Goal: Find specific page/section

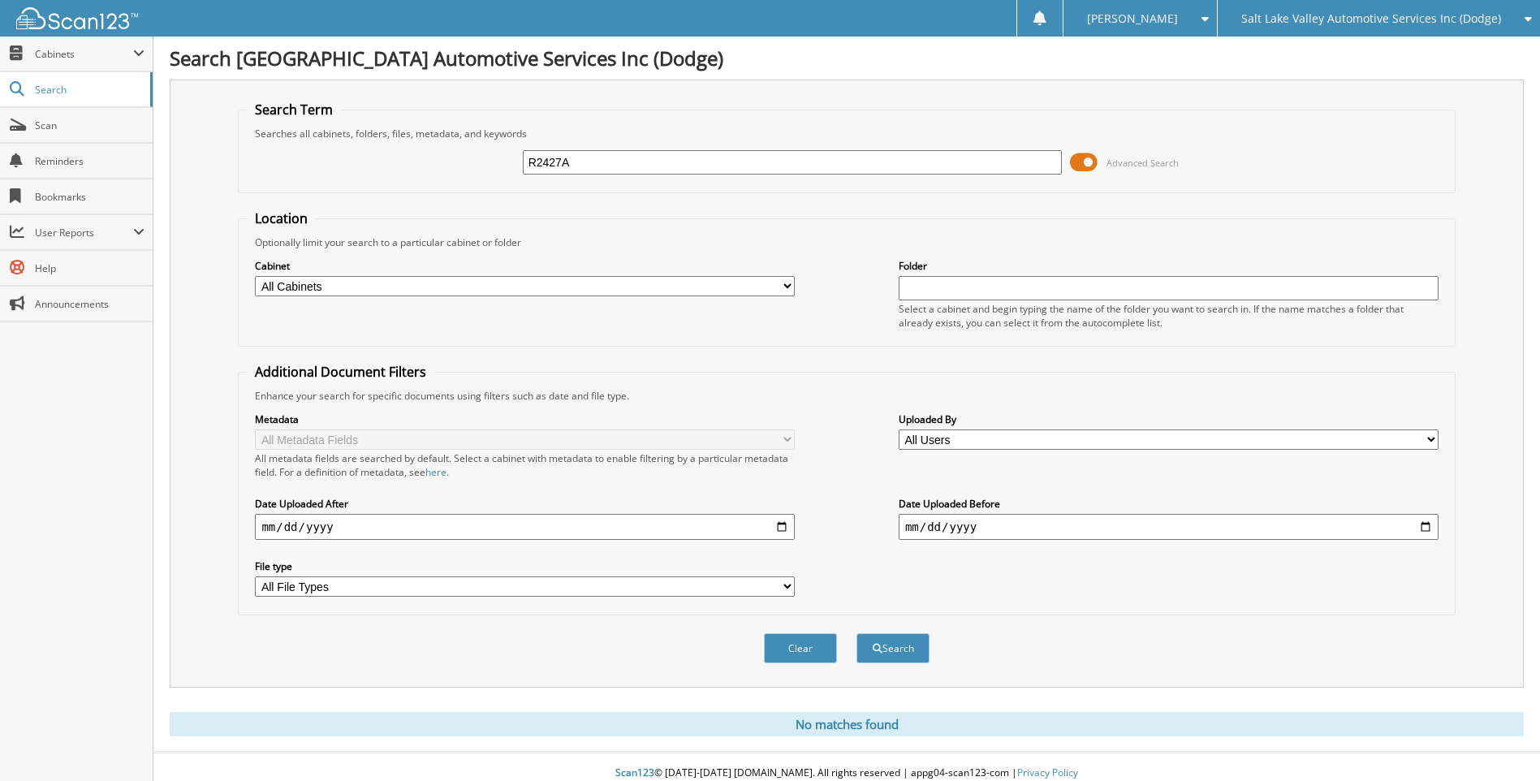
drag, startPoint x: 611, startPoint y: 162, endPoint x: 432, endPoint y: 175, distance: 179.1
click at [432, 175] on div "R2427A Advanced Search" at bounding box center [846, 162] width 1199 height 44
type input "[PERSON_NAME]"
click at [857, 633] on button "Search" at bounding box center [893, 648] width 73 height 30
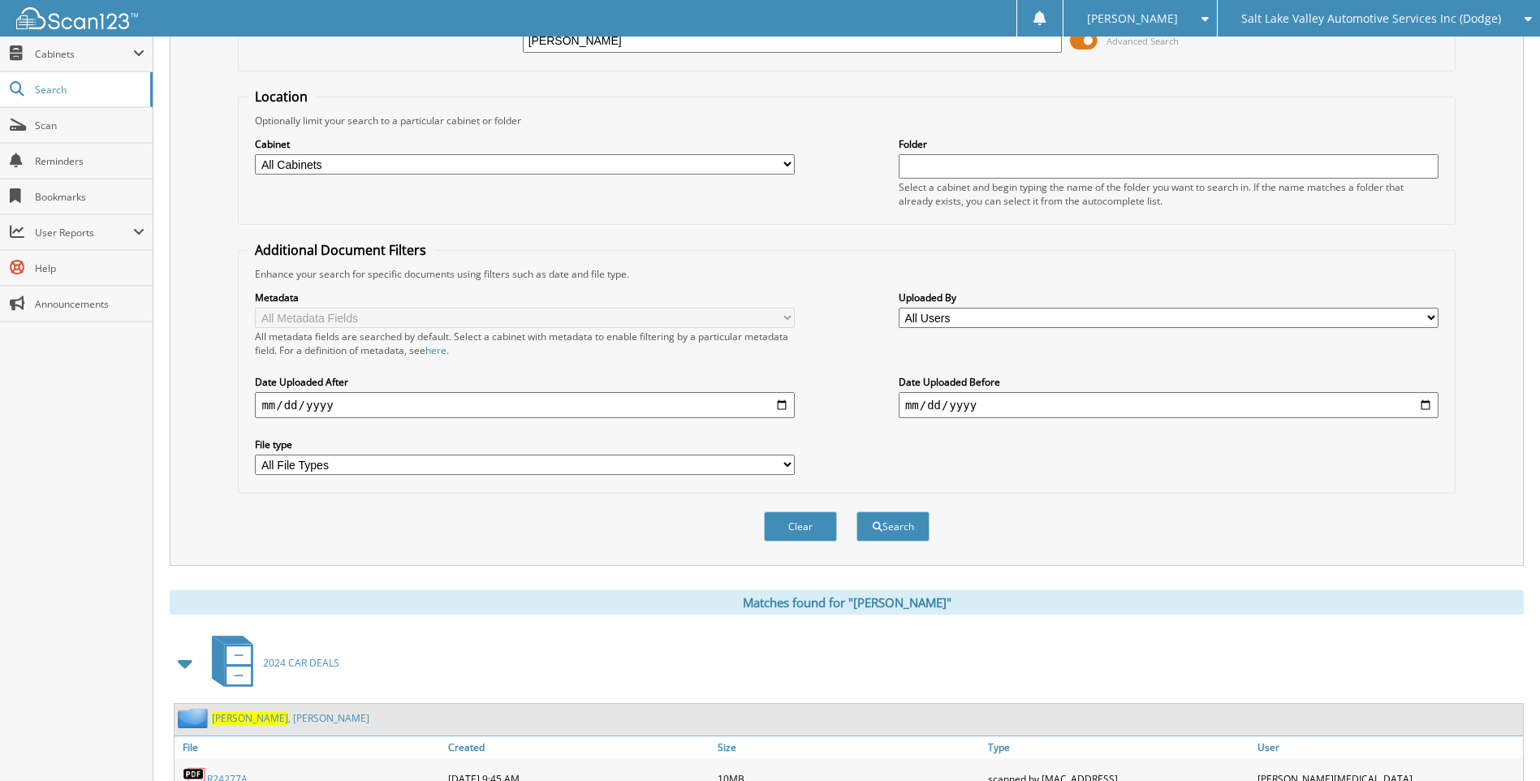
scroll to position [284, 0]
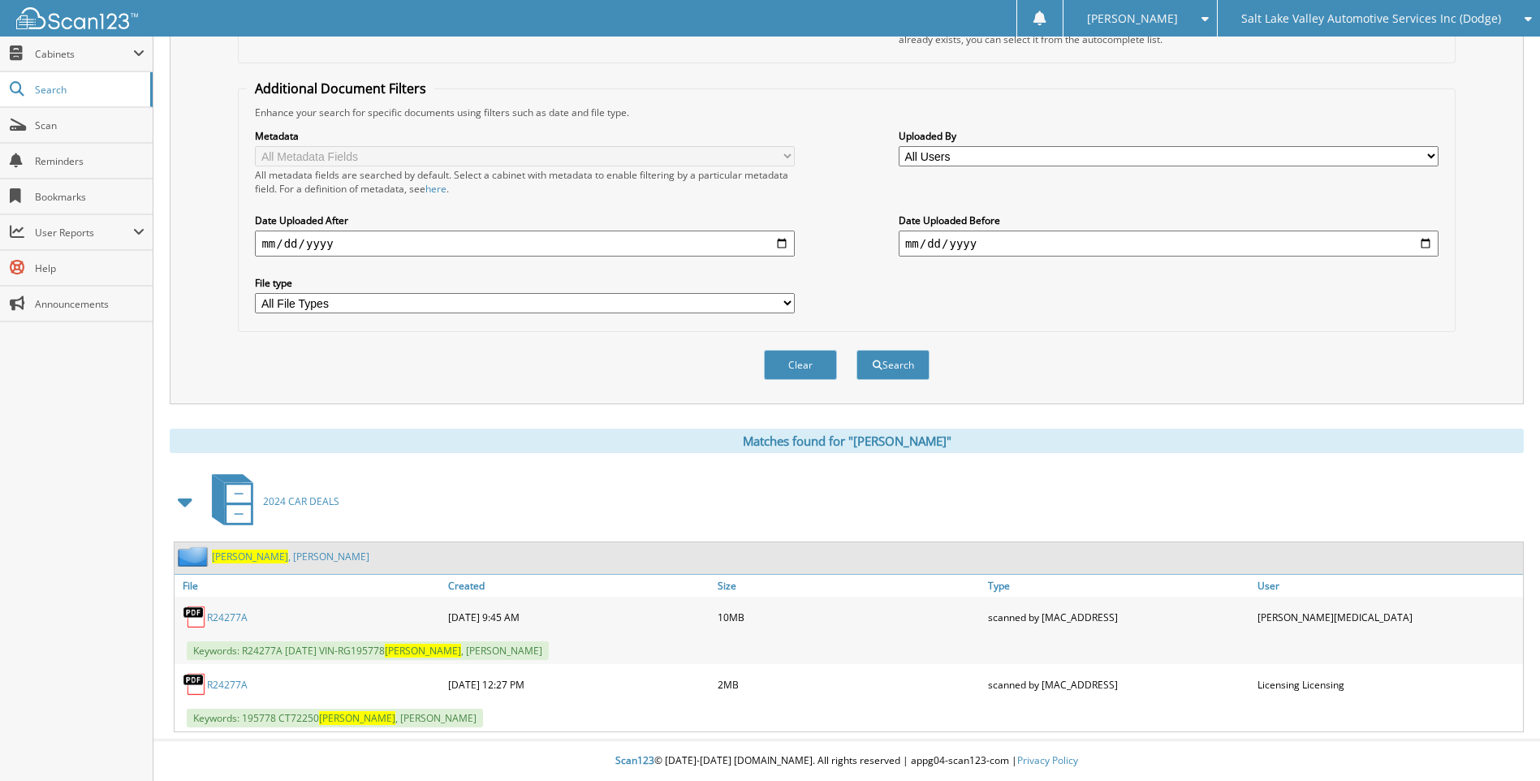
click at [229, 617] on link "R24277A" at bounding box center [227, 618] width 41 height 14
